Goal: Transaction & Acquisition: Purchase product/service

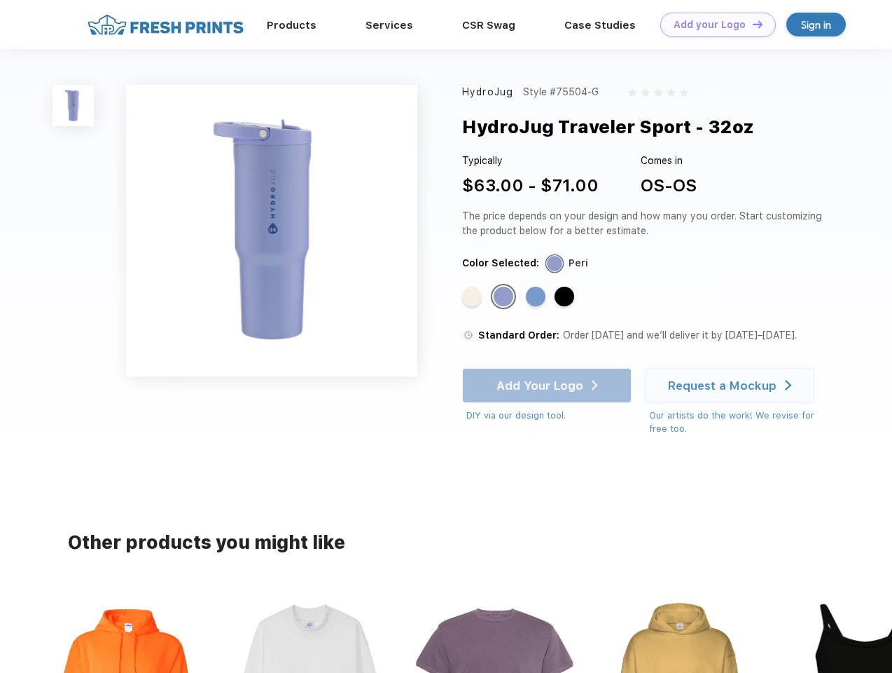
click at [713, 25] on link "Add your Logo Design Tool" at bounding box center [719, 25] width 116 height 25
click at [0, 0] on div "Design Tool" at bounding box center [0, 0] width 0 height 0
click at [752, 24] on link "Add your Logo Design Tool" at bounding box center [719, 25] width 116 height 25
click at [74, 105] on img at bounding box center [73, 105] width 41 height 41
click at [474, 297] on div "Standard Color" at bounding box center [472, 297] width 20 height 20
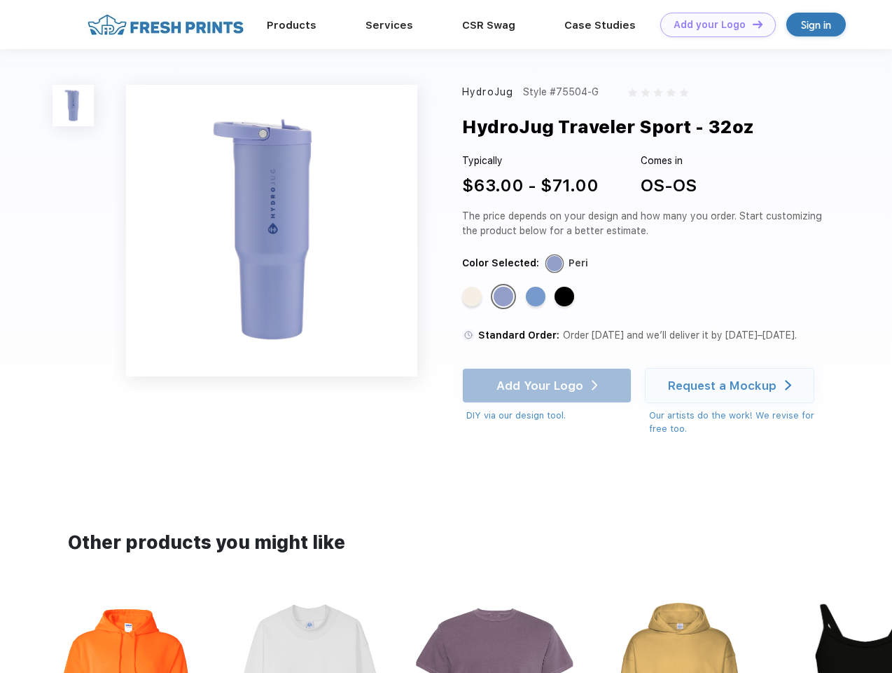
click at [505, 297] on div "Standard Color" at bounding box center [504, 297] width 20 height 20
click at [537, 297] on div "Standard Color" at bounding box center [536, 297] width 20 height 20
click at [566, 297] on div "Standard Color" at bounding box center [565, 297] width 20 height 20
click at [549, 385] on div "Add Your Logo DIY via our design tool. Ah shoot! This product isn't up in our d…" at bounding box center [547, 395] width 170 height 55
click at [732, 385] on div "Request a Mockup" at bounding box center [722, 385] width 109 height 14
